Goal: Check status: Check status

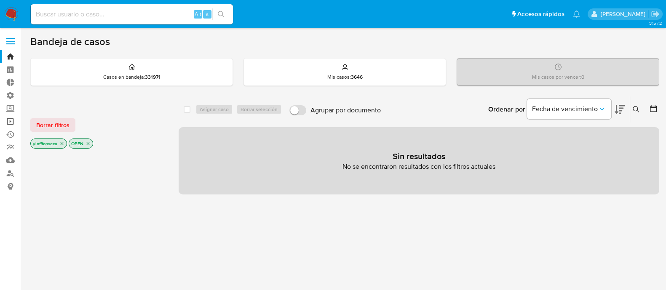
click at [9, 123] on link "Operaciones masivas" at bounding box center [50, 121] width 100 height 13
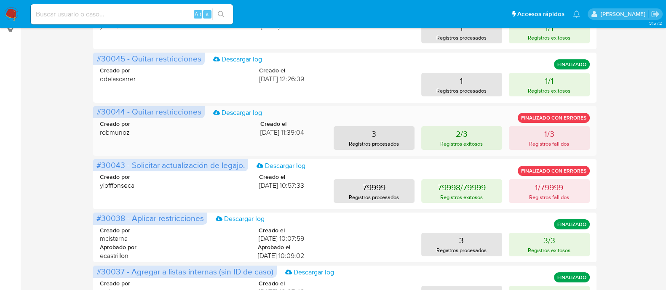
scroll to position [52, 0]
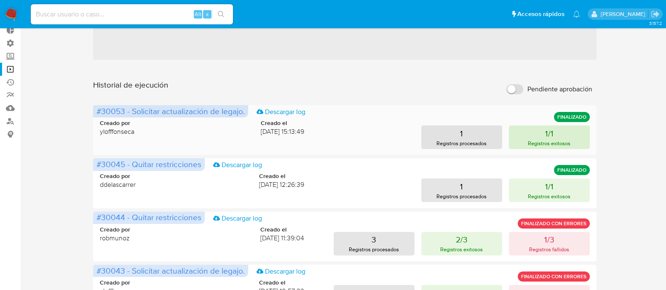
click at [528, 140] on p "Registros exitosos" at bounding box center [548, 143] width 43 height 8
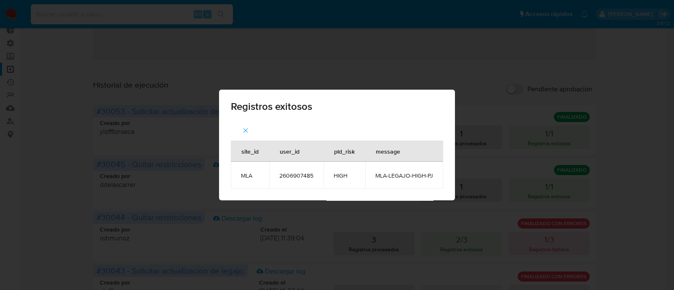
click at [242, 127] on icon "button" at bounding box center [246, 131] width 8 height 8
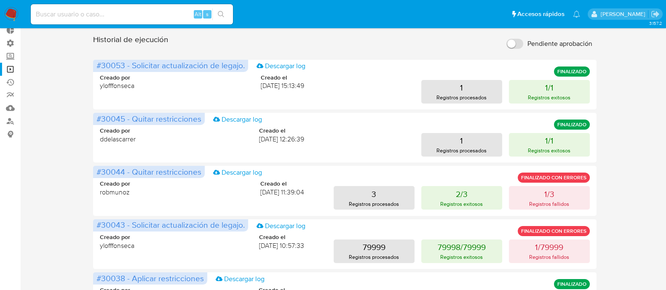
click at [89, 16] on input at bounding box center [132, 14] width 202 height 11
paste input "354951802"
type input "354951802"
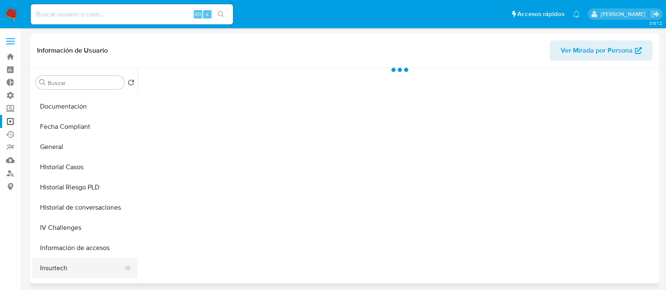
scroll to position [263, 0]
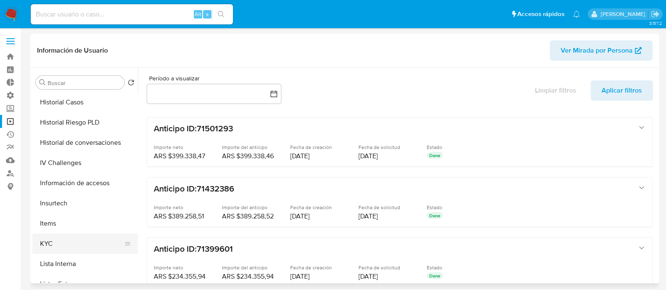
click at [51, 241] on button "KYC" at bounding box center [81, 244] width 99 height 20
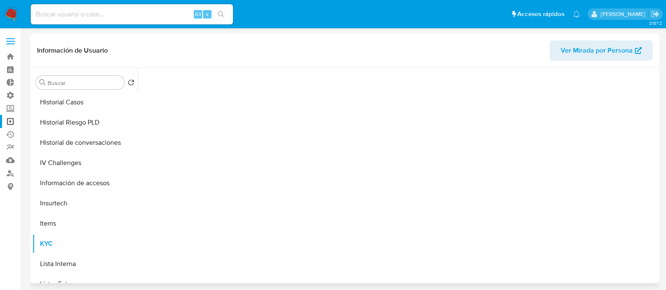
select select "10"
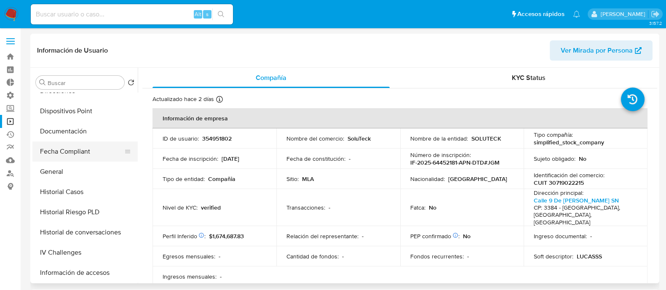
scroll to position [158, 0]
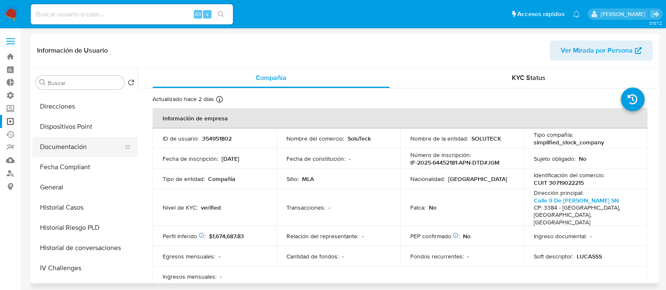
click at [77, 149] on button "Documentación" at bounding box center [81, 147] width 99 height 20
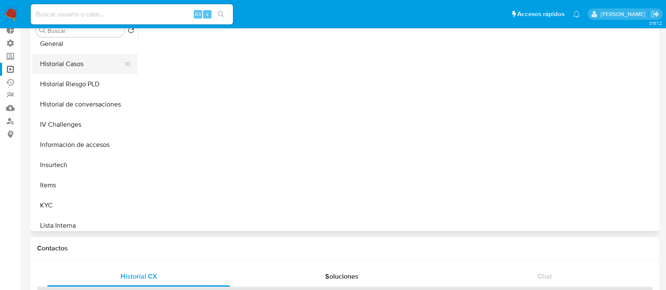
scroll to position [263, 0]
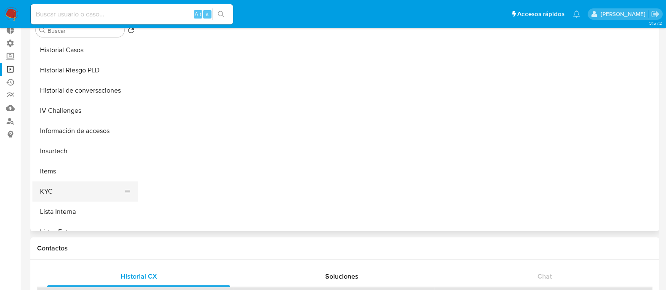
click at [83, 188] on button "KYC" at bounding box center [81, 191] width 99 height 20
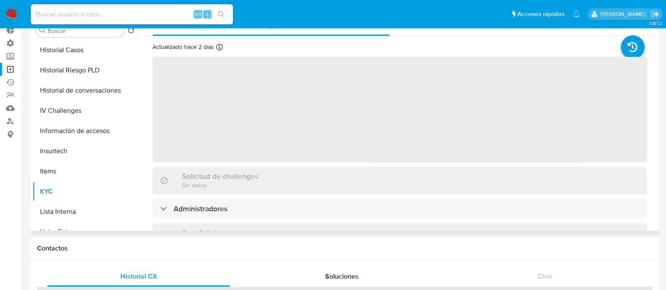
scroll to position [0, 0]
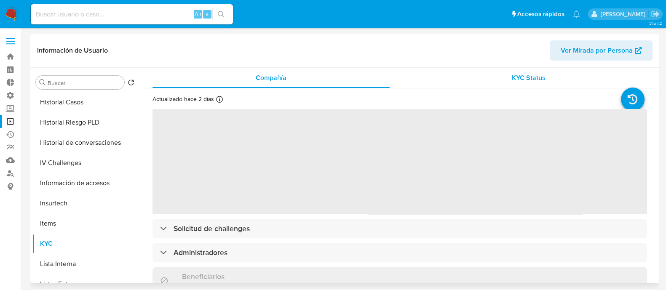
click at [518, 86] on div "KYC Status" at bounding box center [528, 78] width 237 height 20
